Goal: Task Accomplishment & Management: Complete application form

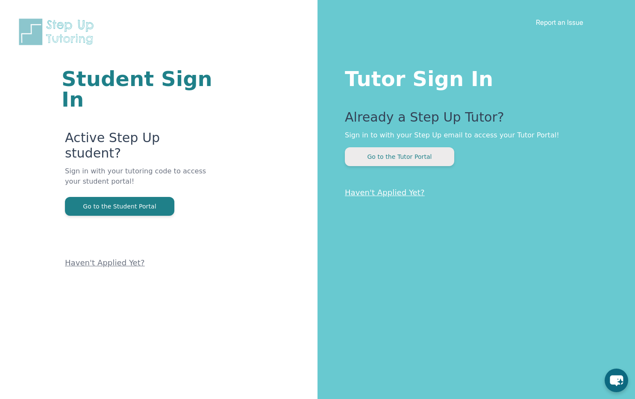
click at [375, 163] on button "Go to the Tutor Portal" at bounding box center [399, 156] width 109 height 19
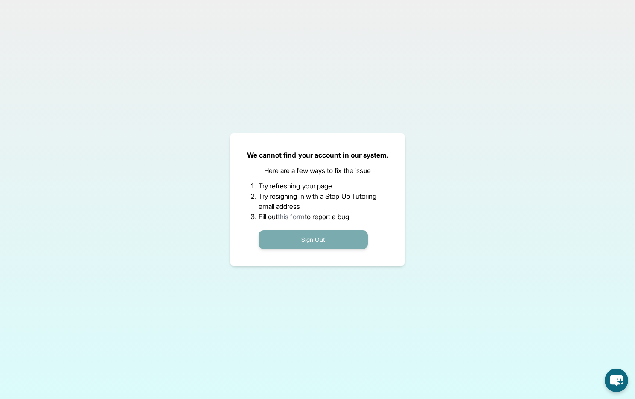
click at [306, 239] on button "Sign Out" at bounding box center [313, 239] width 109 height 19
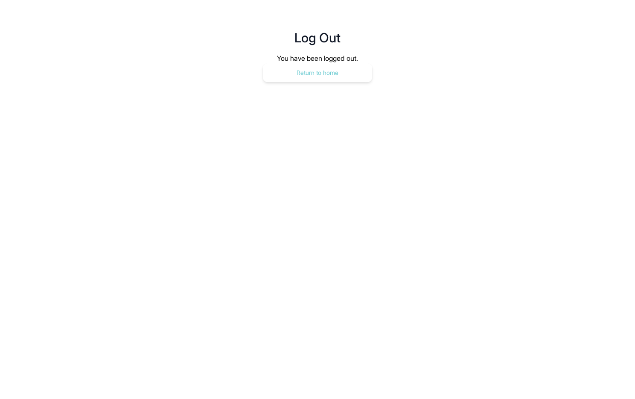
click at [302, 68] on button "Return to home" at bounding box center [317, 72] width 109 height 19
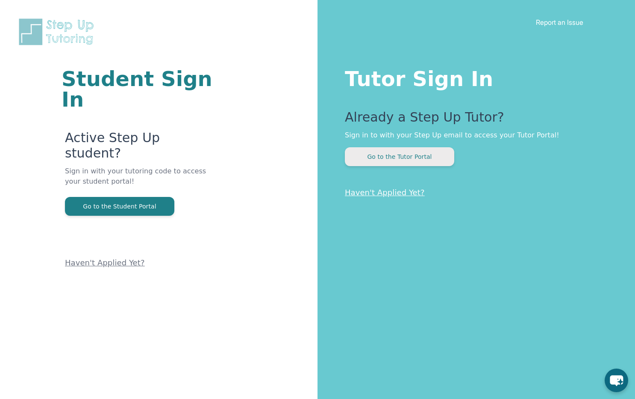
click at [402, 160] on button "Go to the Tutor Portal" at bounding box center [399, 156] width 109 height 19
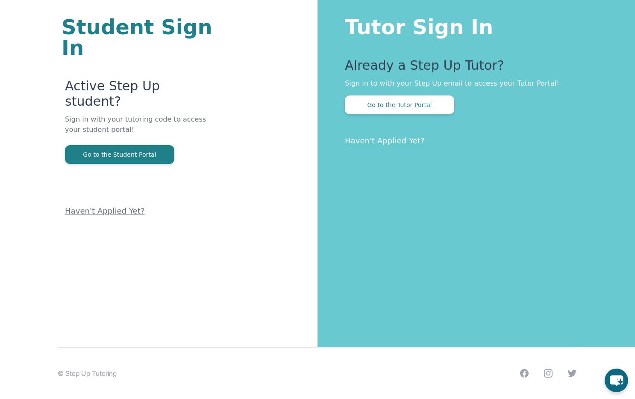
scroll to position [52, 0]
click at [369, 141] on link "Haven't Applied Yet?" at bounding box center [385, 140] width 80 height 9
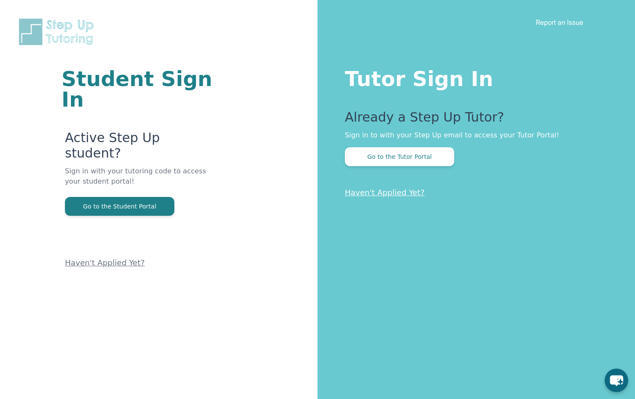
scroll to position [0, 0]
click at [392, 189] on link "Haven't Applied Yet?" at bounding box center [385, 192] width 80 height 9
